Goal: Information Seeking & Learning: Learn about a topic

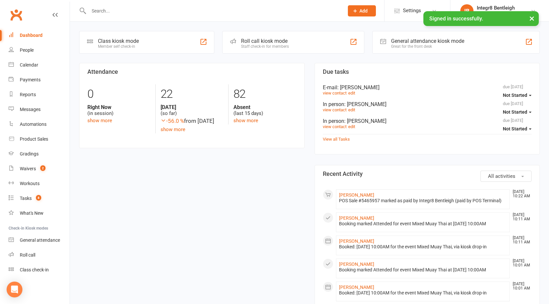
scroll to position [33, 0]
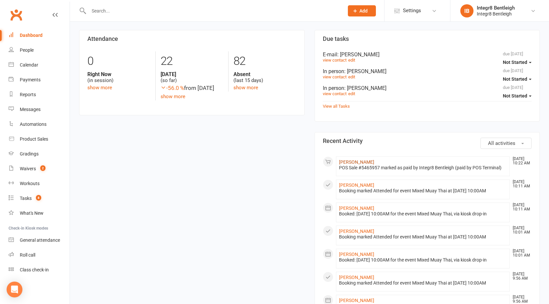
click at [362, 161] on link "[PERSON_NAME]" at bounding box center [356, 162] width 35 height 5
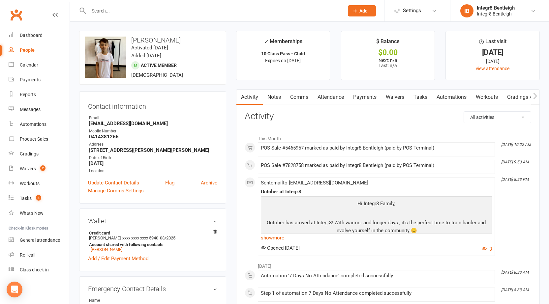
click at [276, 99] on link "Notes" at bounding box center [274, 97] width 23 height 15
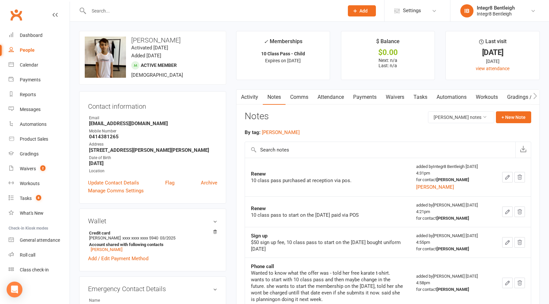
click at [253, 94] on link "Activity" at bounding box center [249, 97] width 26 height 15
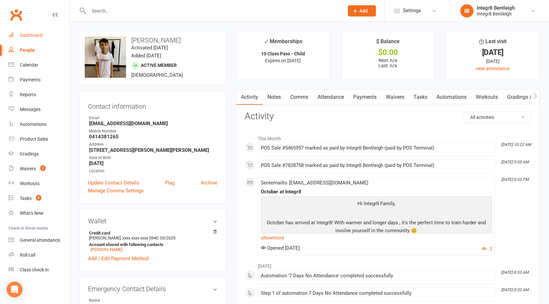
click at [31, 40] on link "Dashboard" at bounding box center [39, 35] width 61 height 15
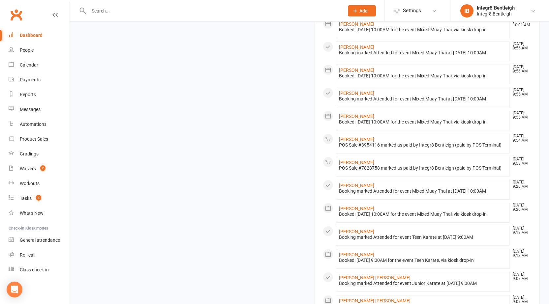
scroll to position [264, 0]
click at [32, 143] on link "Product Sales" at bounding box center [39, 139] width 61 height 15
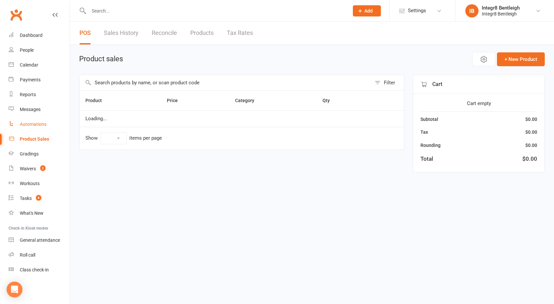
select select "10"
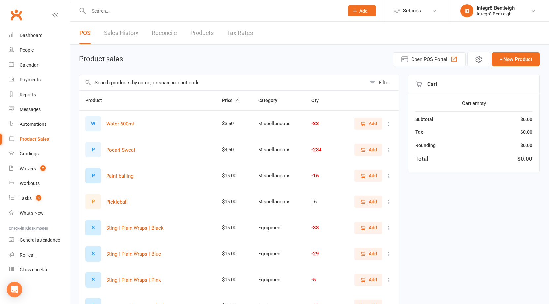
click at [131, 33] on link "Sales History" at bounding box center [121, 33] width 35 height 23
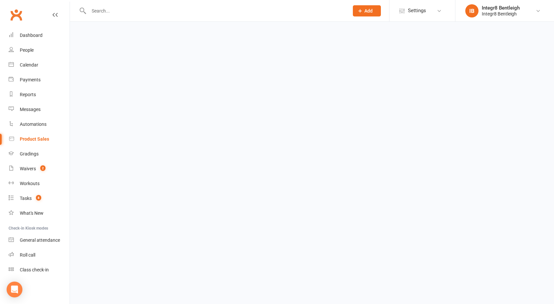
select select "100"
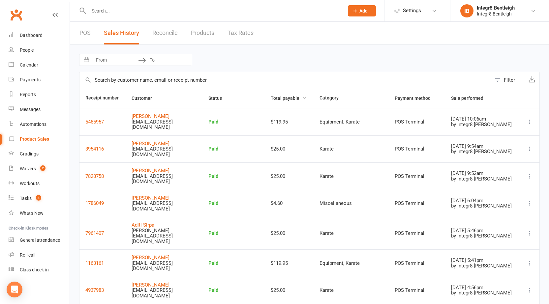
click at [290, 99] on span "Total payable" at bounding box center [289, 98] width 36 height 5
click at [290, 97] on span "Total payable" at bounding box center [289, 98] width 36 height 5
click at [499, 78] on button "Filter" at bounding box center [507, 80] width 33 height 16
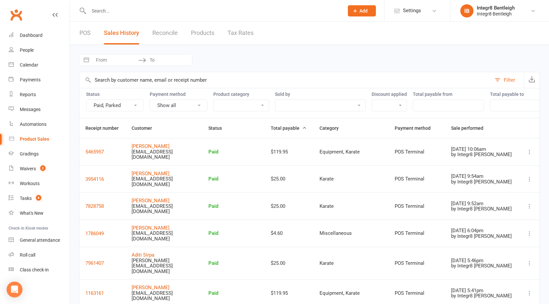
click at [202, 105] on button "Show all" at bounding box center [179, 106] width 58 height 12
click at [252, 104] on select "Apparel Apparel Discounted Equipment Gloves Karate Membership Miscellaneous Shi…" at bounding box center [241, 105] width 55 height 11
click at [291, 104] on select "[PERSON_NAME] [PERSON_NAME] [PERSON_NAME] [PERSON_NAME] Koletsas Integr8 Bentle…" at bounding box center [320, 105] width 90 height 11
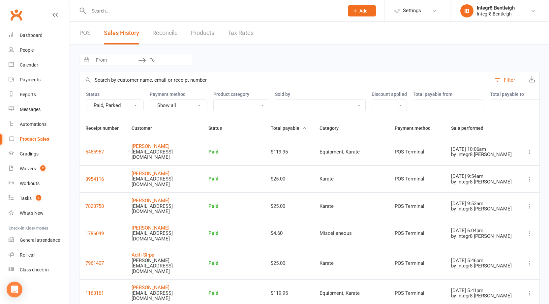
drag, startPoint x: 291, startPoint y: 104, endPoint x: 298, endPoint y: 104, distance: 6.3
click at [291, 104] on select "[PERSON_NAME] [PERSON_NAME] [PERSON_NAME] [PERSON_NAME] Koletsas Integr8 Bentle…" at bounding box center [320, 105] width 90 height 11
click at [284, 101] on select "[PERSON_NAME] [PERSON_NAME] [PERSON_NAME] [PERSON_NAME] Koletsas Integr8 Bentle…" at bounding box center [320, 105] width 90 height 11
drag, startPoint x: 284, startPoint y: 101, endPoint x: 291, endPoint y: 102, distance: 6.6
click at [284, 101] on select "[PERSON_NAME] [PERSON_NAME] [PERSON_NAME] [PERSON_NAME] Koletsas Integr8 Bentle…" at bounding box center [320, 105] width 90 height 11
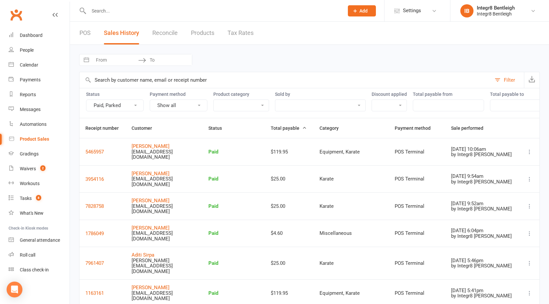
click at [396, 99] on div "Discount applied Yes No" at bounding box center [388, 102] width 35 height 20
click at [396, 102] on select "Yes No" at bounding box center [389, 105] width 35 height 11
click at [430, 102] on input "number" at bounding box center [448, 106] width 71 height 12
click at [497, 104] on input "number" at bounding box center [525, 106] width 71 height 12
click at [497, 81] on button "Filter" at bounding box center [507, 80] width 33 height 16
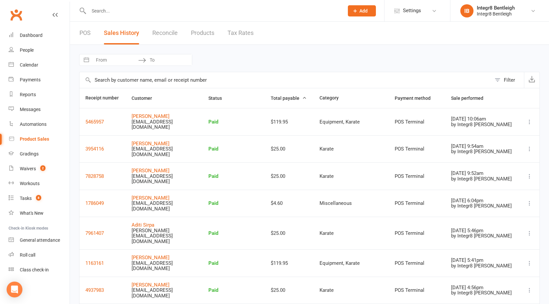
click at [295, 99] on span "Total payable" at bounding box center [289, 98] width 36 height 5
click at [475, 100] on span "Sale performed" at bounding box center [471, 98] width 40 height 5
click at [350, 63] on div "Navigate forward to interact with the calendar and select a date. Press the que…" at bounding box center [309, 60] width 460 height 12
click at [23, 147] on link "Gradings" at bounding box center [39, 154] width 61 height 15
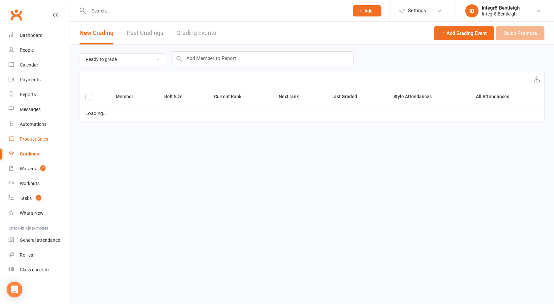
click at [23, 142] on div "Product Sales" at bounding box center [34, 138] width 28 height 5
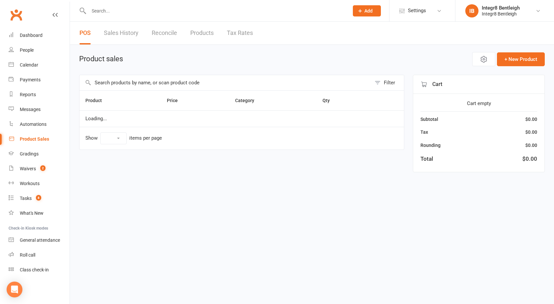
select select "10"
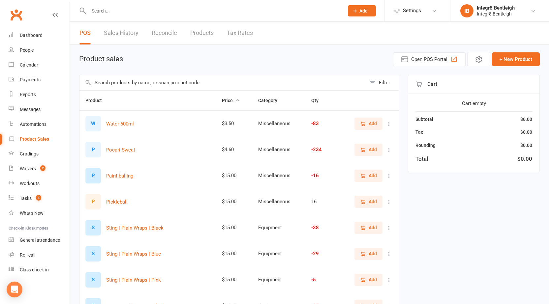
click at [121, 36] on link "Sales History" at bounding box center [121, 33] width 35 height 23
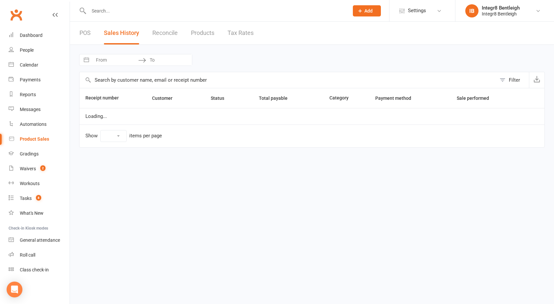
select select "100"
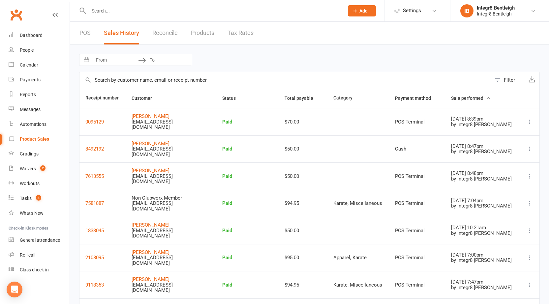
click at [473, 97] on span "Sale performed" at bounding box center [471, 98] width 40 height 5
click at [84, 38] on link "POS" at bounding box center [84, 33] width 11 height 23
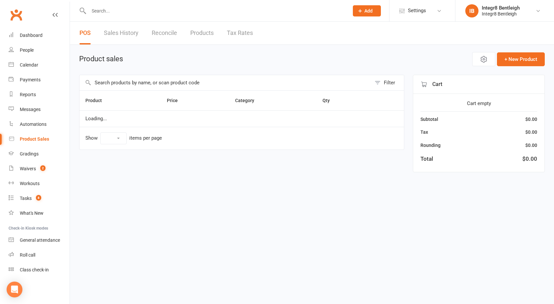
select select "10"
click at [115, 34] on link "Sales History" at bounding box center [121, 33] width 35 height 23
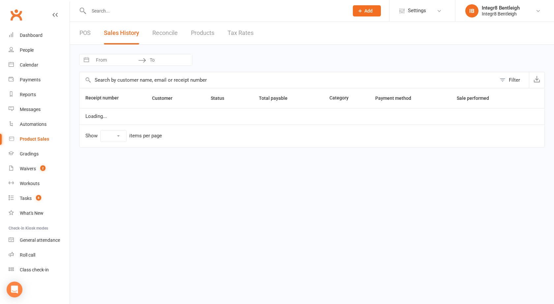
select select "100"
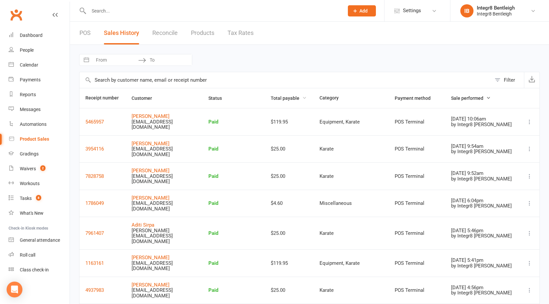
click at [285, 99] on span "Total payable" at bounding box center [289, 98] width 36 height 5
click at [84, 34] on link "POS" at bounding box center [84, 33] width 11 height 23
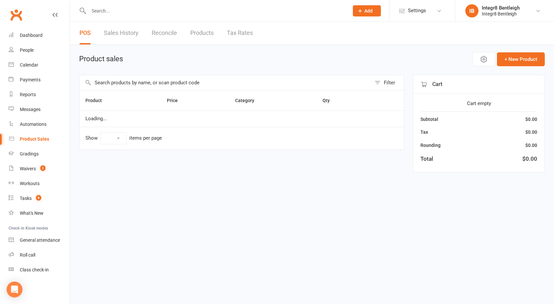
select select "10"
click at [116, 33] on link "Sales History" at bounding box center [121, 33] width 35 height 23
select select "100"
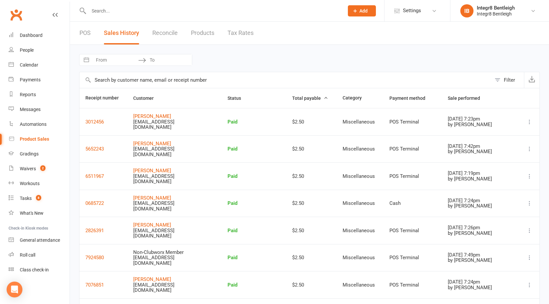
click at [297, 97] on span "Total payable" at bounding box center [310, 98] width 36 height 5
click at [113, 29] on link "Sales History" at bounding box center [121, 33] width 35 height 23
click at [89, 31] on link "POS" at bounding box center [84, 33] width 11 height 23
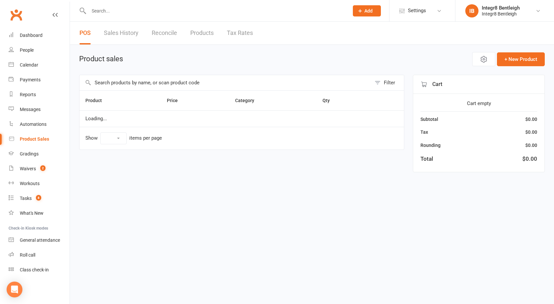
select select "10"
click at [113, 35] on link "Sales History" at bounding box center [121, 33] width 35 height 23
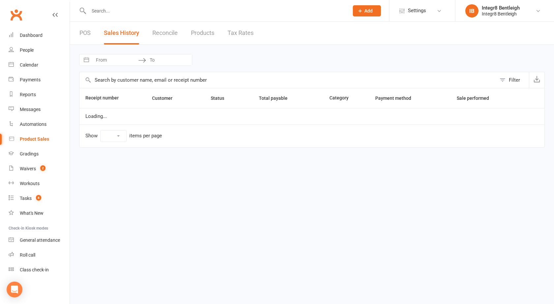
select select "100"
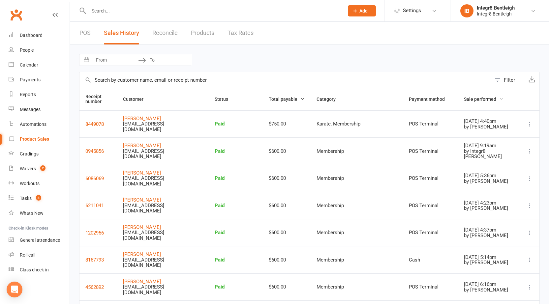
click at [482, 100] on span "Sale performed" at bounding box center [484, 99] width 40 height 5
click at [85, 30] on link "POS" at bounding box center [84, 33] width 11 height 23
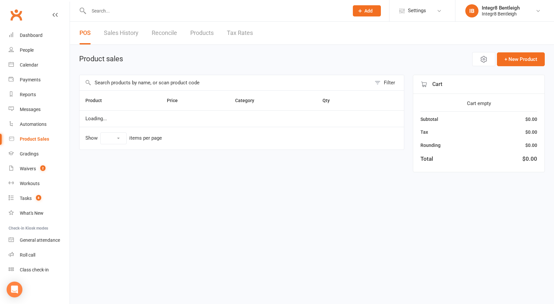
select select "10"
click at [131, 30] on link "Sales History" at bounding box center [121, 33] width 35 height 23
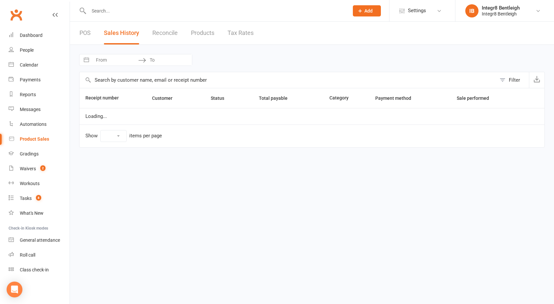
select select "100"
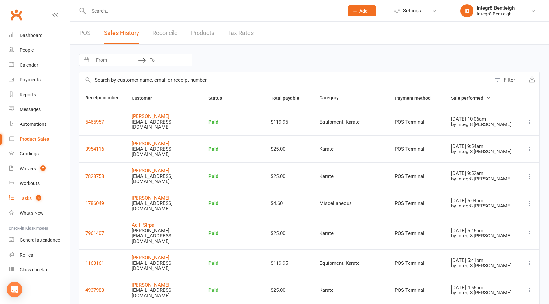
click at [32, 198] on link "Tasks 8" at bounding box center [39, 198] width 61 height 15
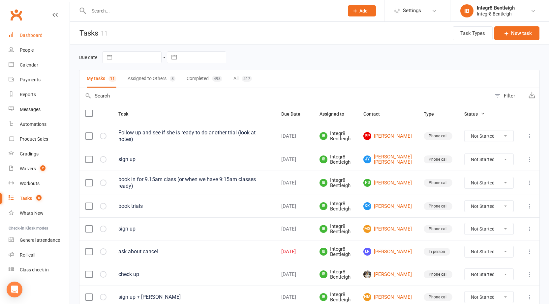
click at [32, 37] on div "Dashboard" at bounding box center [31, 35] width 23 height 5
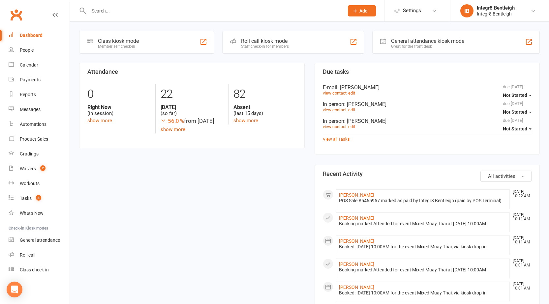
click at [131, 14] on input "text" at bounding box center [213, 10] width 252 height 9
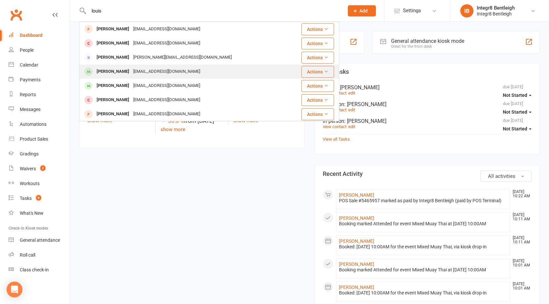
type input "louis"
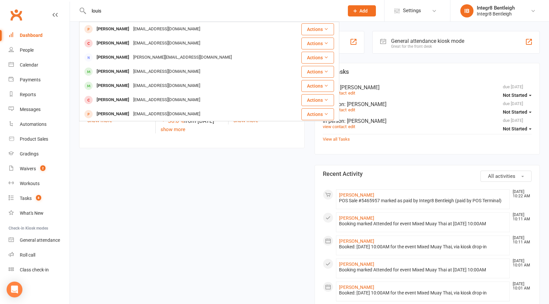
click at [166, 72] on div "[EMAIL_ADDRESS][DOMAIN_NAME]" at bounding box center [166, 72] width 71 height 10
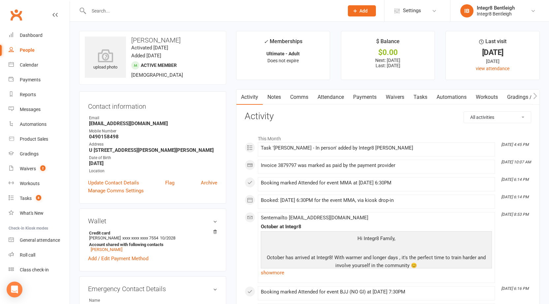
click at [271, 98] on link "Notes" at bounding box center [274, 97] width 23 height 15
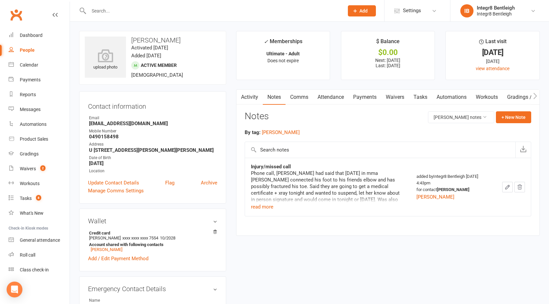
click at [258, 96] on link "Activity" at bounding box center [249, 97] width 26 height 15
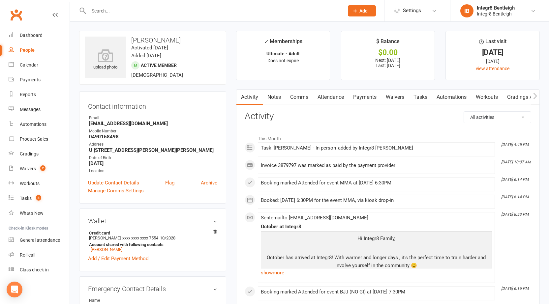
click at [24, 49] on div "People" at bounding box center [27, 49] width 15 height 5
select select "100"
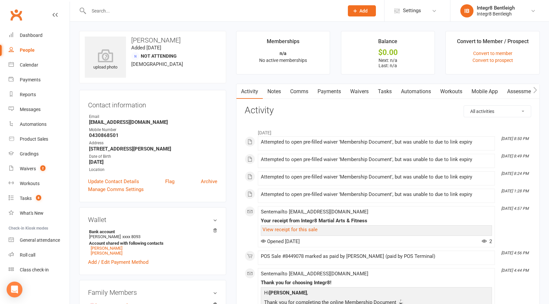
click at [275, 92] on link "Notes" at bounding box center [274, 91] width 23 height 15
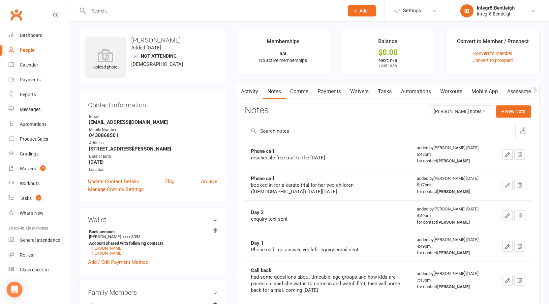
click at [256, 92] on link "Activity" at bounding box center [249, 91] width 26 height 15
